Goal: Task Accomplishment & Management: Use online tool/utility

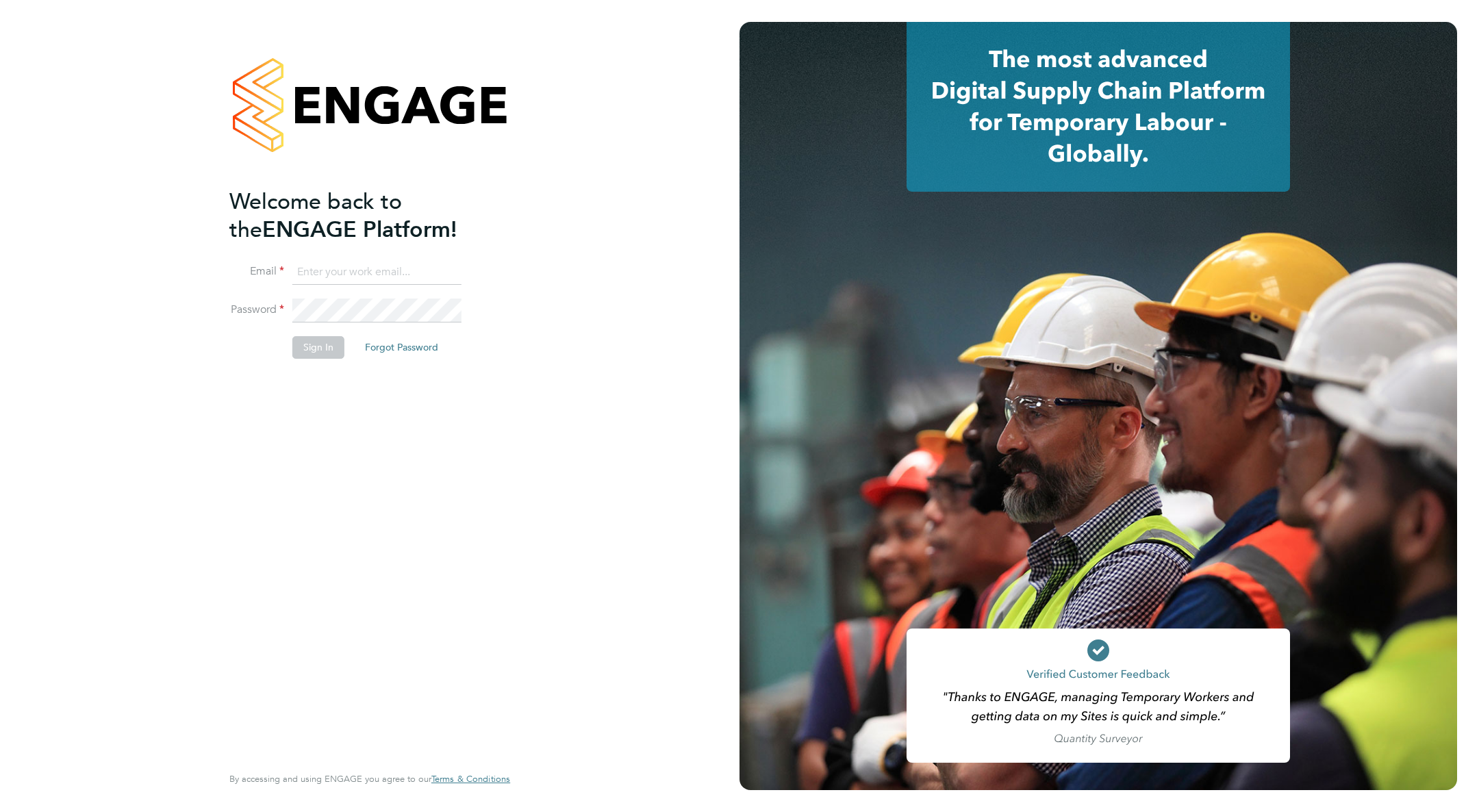
type input "[PERSON_NAME][EMAIL_ADDRESS][PERSON_NAME][PERSON_NAME][DOMAIN_NAME]"
click at [314, 349] on button "Sign In" at bounding box center [318, 346] width 52 height 22
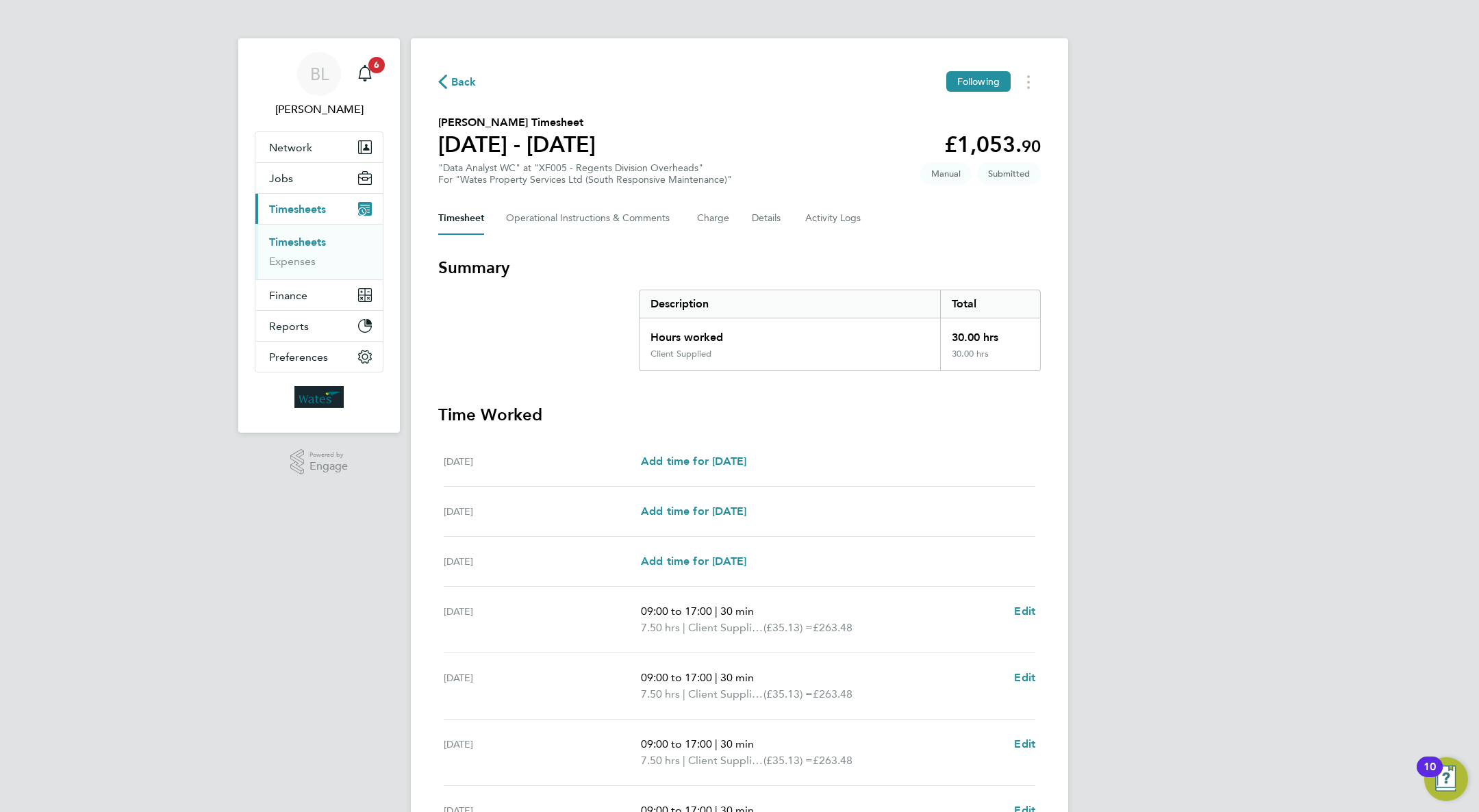
scroll to position [158, 0]
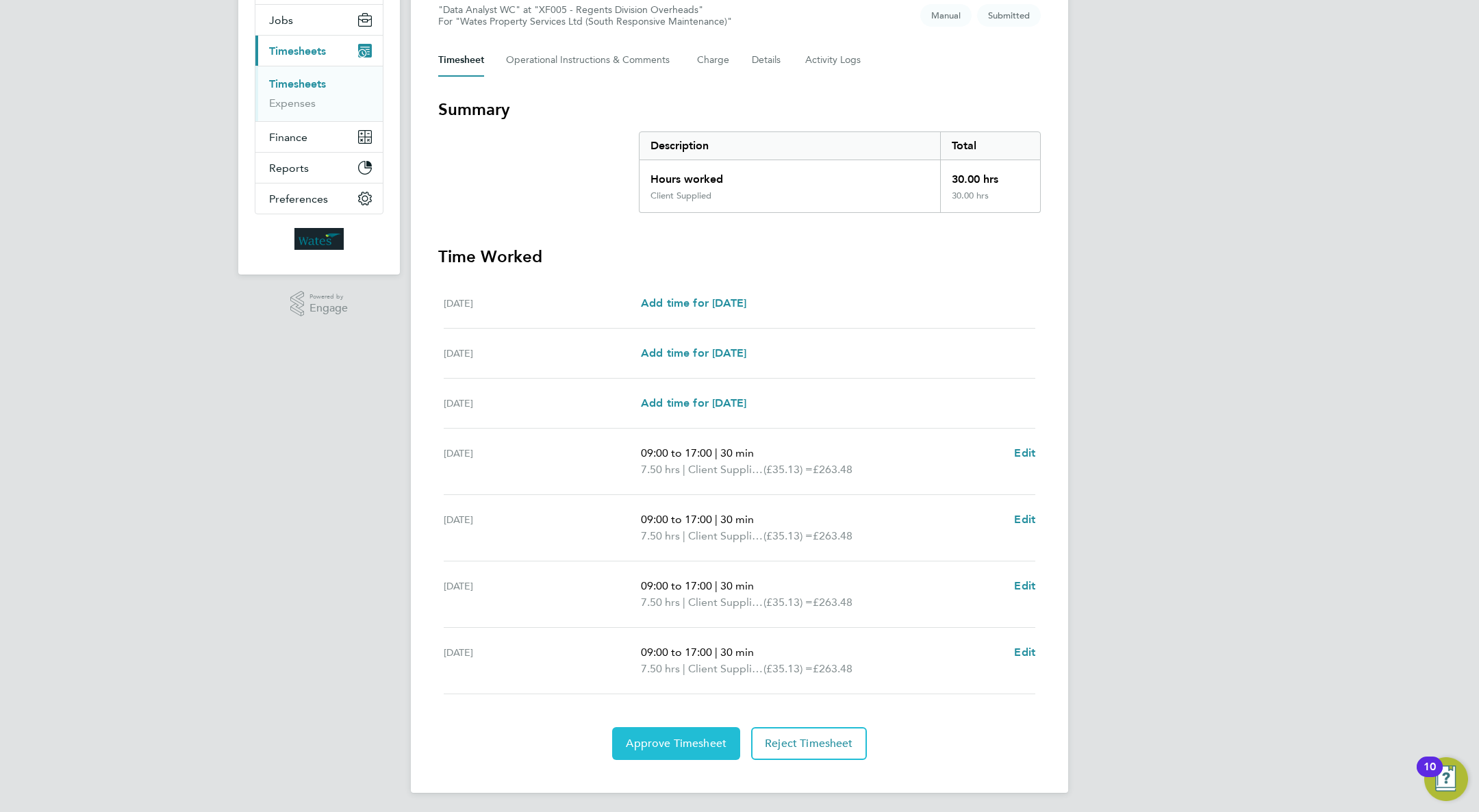
click at [688, 747] on span "Approve Timesheet" at bounding box center [676, 743] width 101 height 14
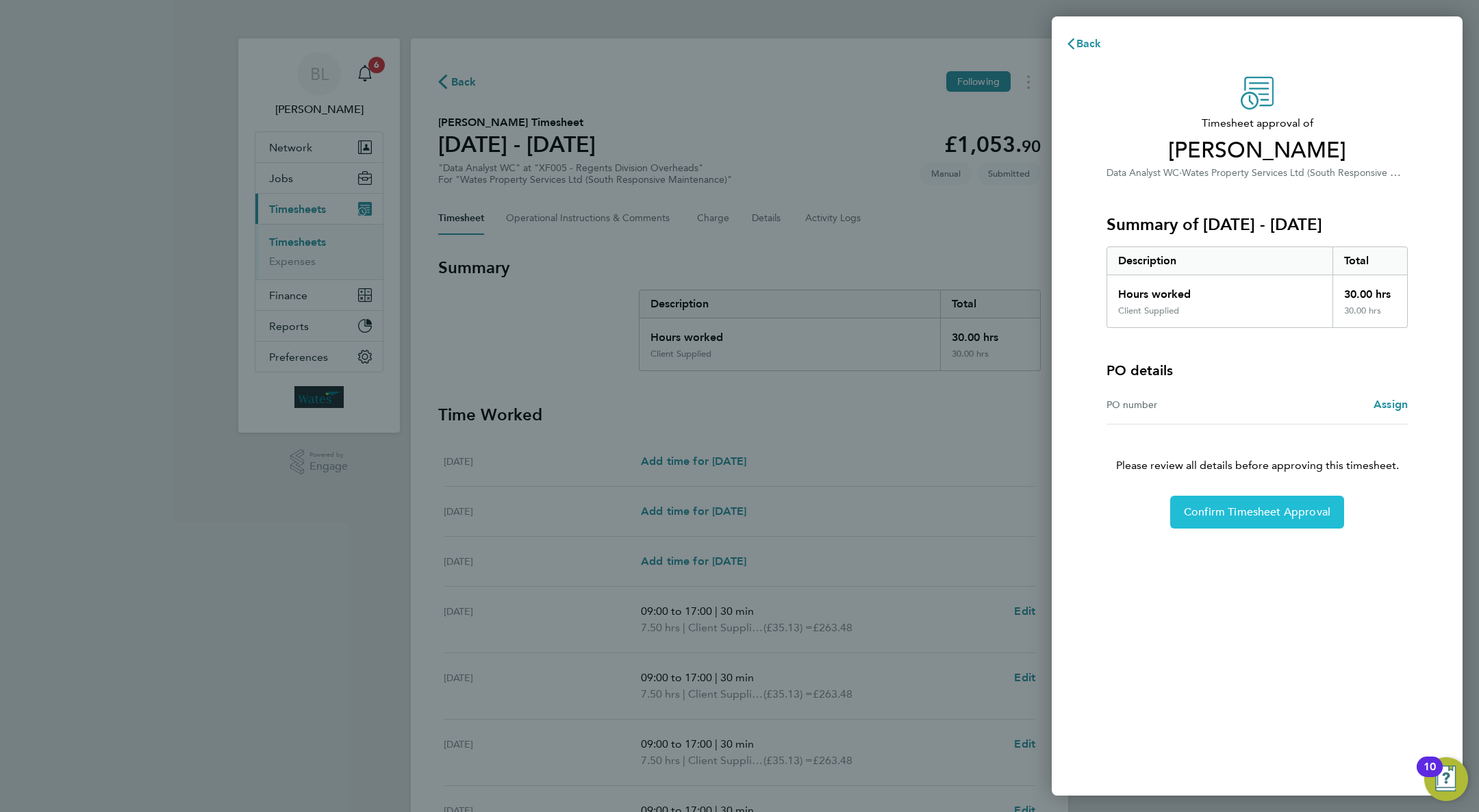
click at [1265, 517] on span "Confirm Timesheet Approval" at bounding box center [1257, 512] width 147 height 14
